Goal: Connect with others: Connect with other users

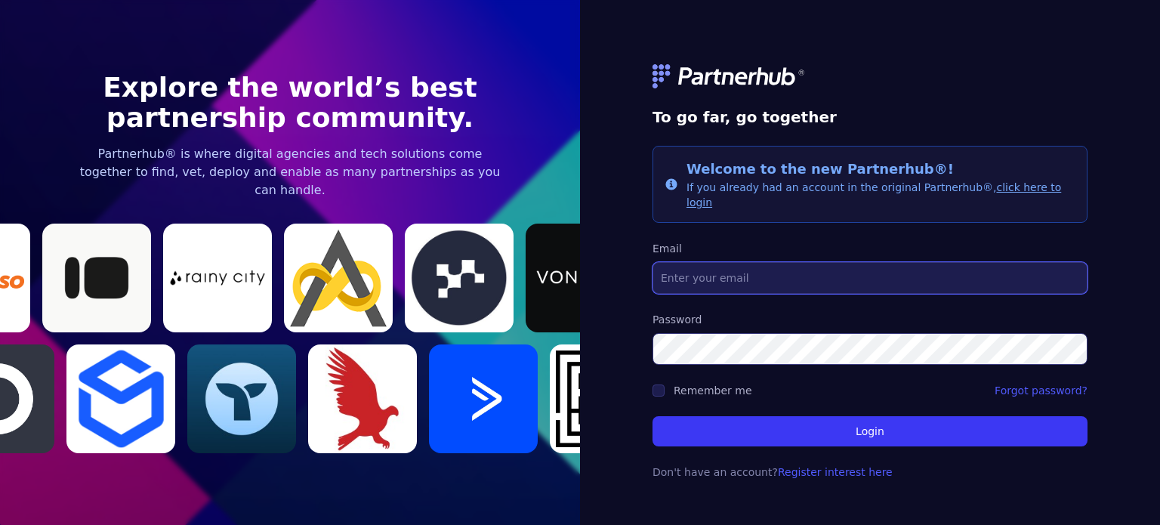
type input "[PERSON_NAME][EMAIL_ADDRESS][DOMAIN_NAME]"
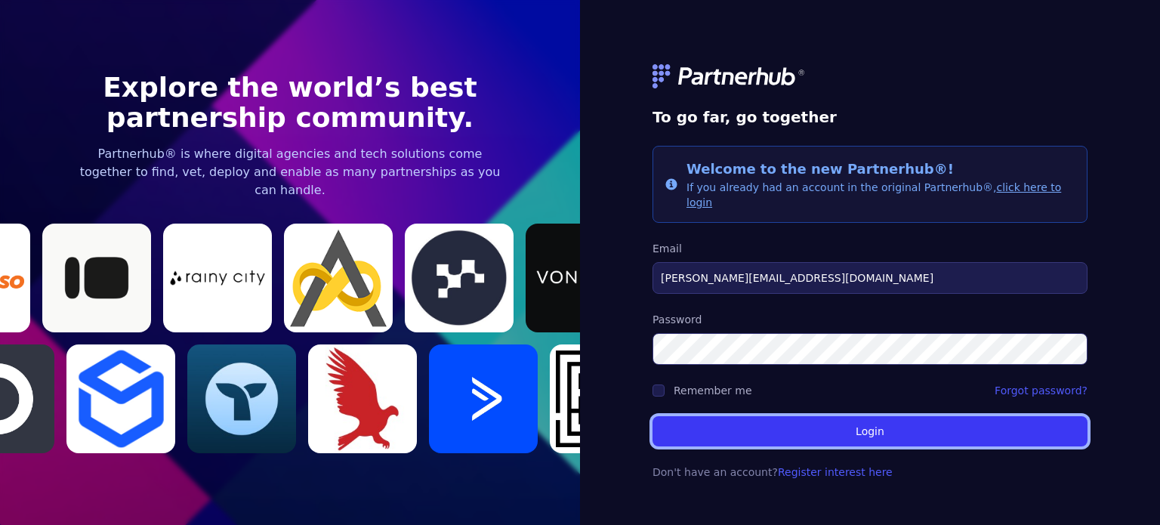
click at [861, 425] on button "Login" at bounding box center [870, 431] width 435 height 30
